Goal: Obtain resource: Download file/media

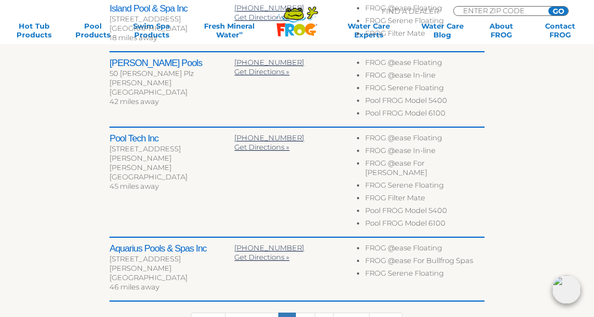
scroll to position [567, 0]
click at [186, 244] on h2 "Aquarius Pools & Spas Inc" at bounding box center [171, 249] width 125 height 11
click at [184, 254] on div "[STREET_ADDRESS]" at bounding box center [171, 258] width 125 height 9
click at [393, 312] on link "Last" at bounding box center [386, 322] width 34 height 21
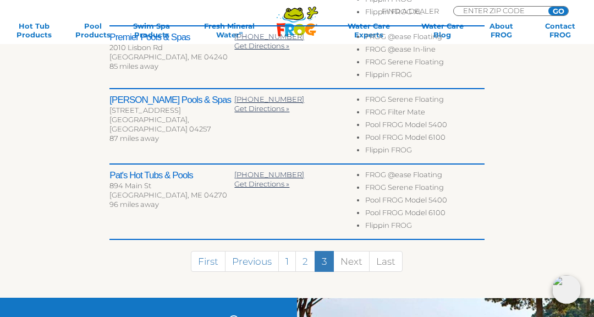
click at [308, 260] on link "2" at bounding box center [305, 261] width 20 height 21
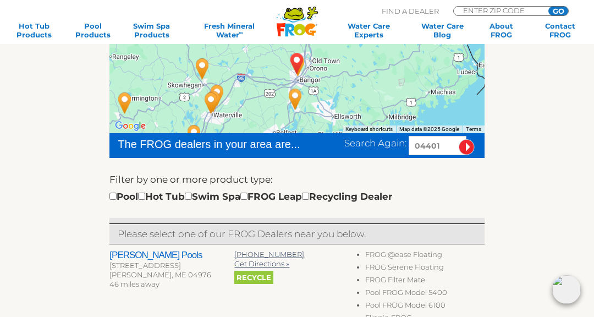
scroll to position [207, 0]
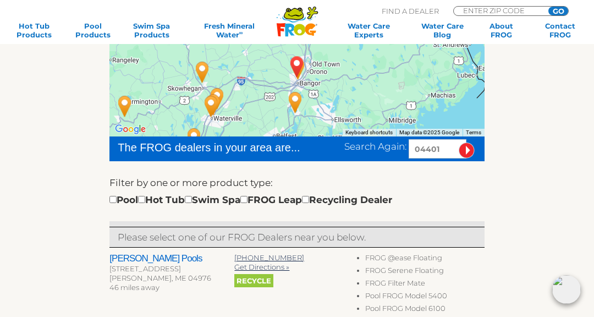
click at [115, 188] on label "Filter by one or more product type:" at bounding box center [190, 182] width 163 height 14
click at [117, 199] on input "checkbox" at bounding box center [112, 199] width 7 height 7
checkbox input "true"
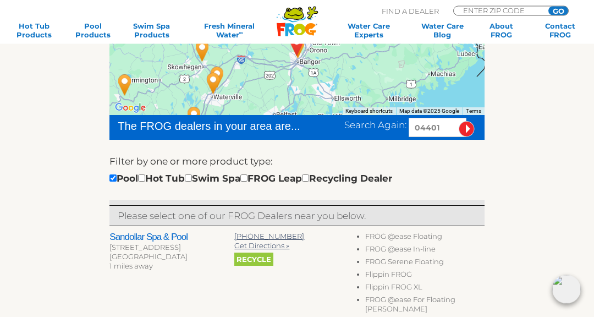
scroll to position [229, 0]
click at [168, 236] on h2 "Sandollar Spa & Pool" at bounding box center [171, 237] width 125 height 11
click at [169, 234] on h2 "Sandollar Spa & Pool" at bounding box center [171, 237] width 125 height 11
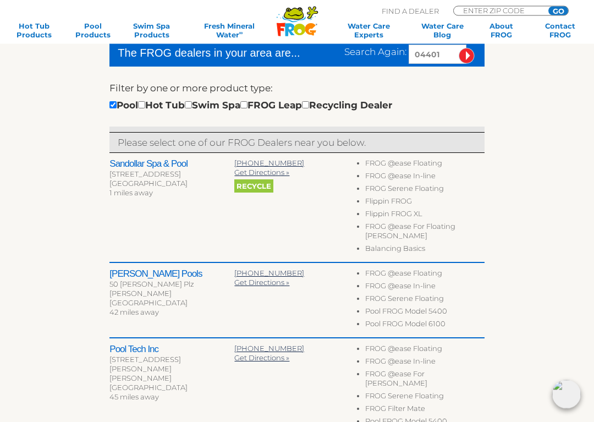
scroll to position [304, 0]
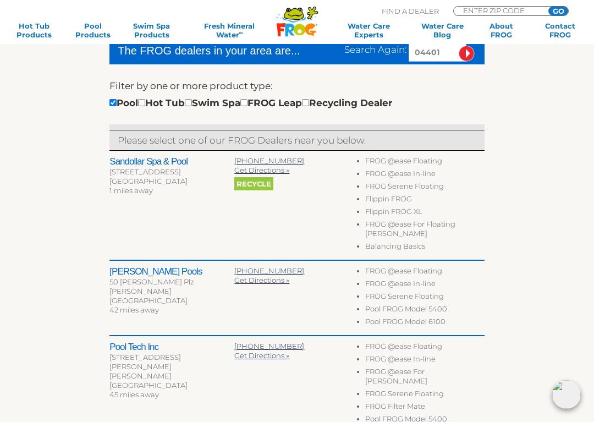
click at [424, 178] on li "FROG @ease In-line" at bounding box center [424, 175] width 119 height 13
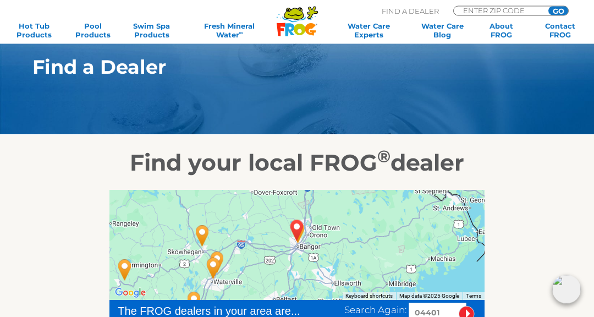
scroll to position [0, 0]
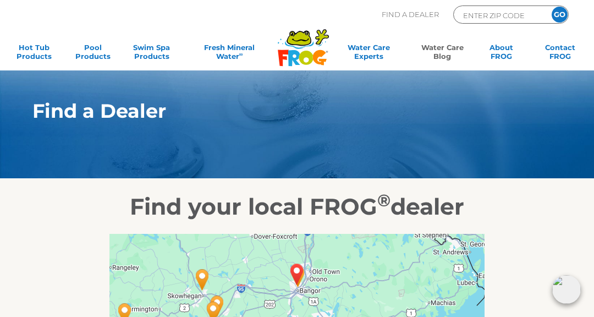
click at [453, 50] on link "Water Care Blog" at bounding box center [443, 54] width 46 height 22
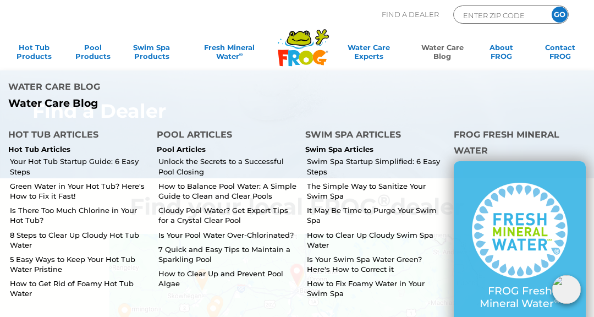
click at [244, 181] on link "How to Balance Pool Water: A Simple Guide to Clean and Clear Pools" at bounding box center [227, 191] width 139 height 20
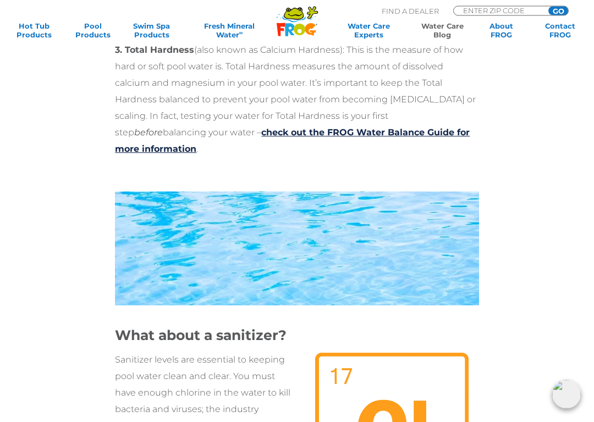
scroll to position [1216, 0]
click at [424, 130] on link "check out the FROG Water Balance Guide for more information" at bounding box center [292, 140] width 355 height 27
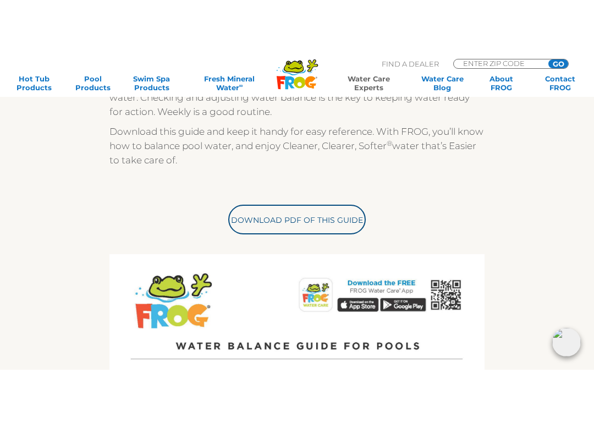
scroll to position [256, 0]
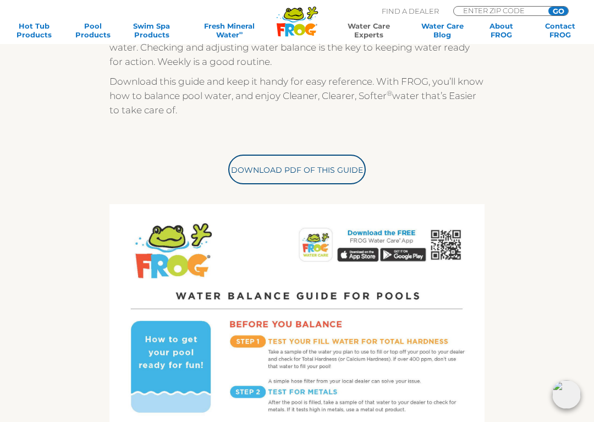
click at [343, 163] on link "Download PDF of this Guide" at bounding box center [297, 170] width 138 height 30
